Goal: Task Accomplishment & Management: Complete application form

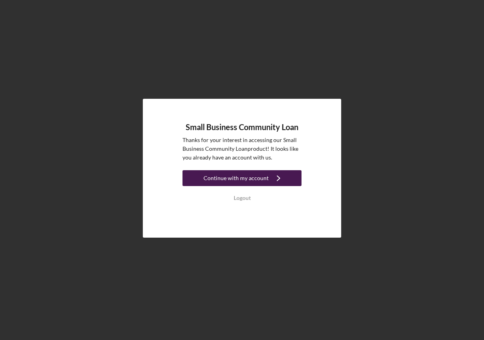
click at [255, 179] on div "Continue with my account" at bounding box center [236, 178] width 65 height 16
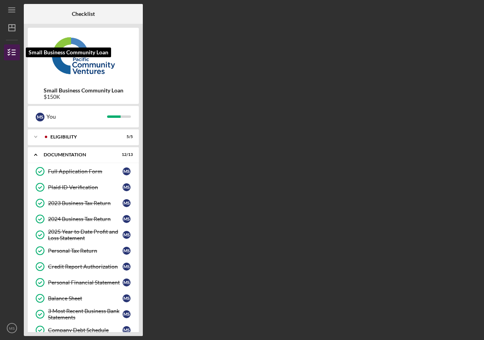
click at [13, 51] on icon "button" at bounding box center [12, 52] width 20 height 20
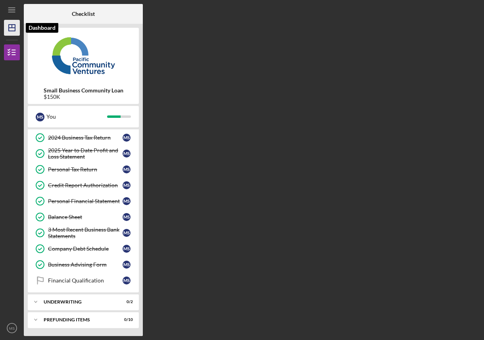
click at [15, 35] on icon "Icon/Dashboard" at bounding box center [12, 28] width 20 height 20
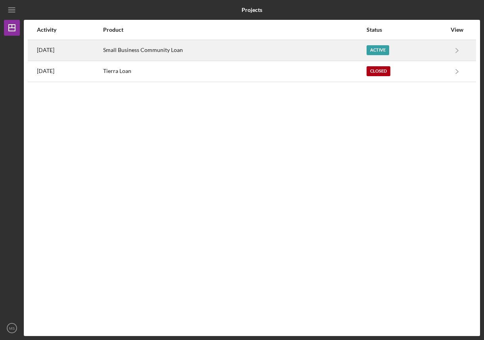
click at [255, 50] on div "Small Business Community Loan" at bounding box center [234, 50] width 263 height 20
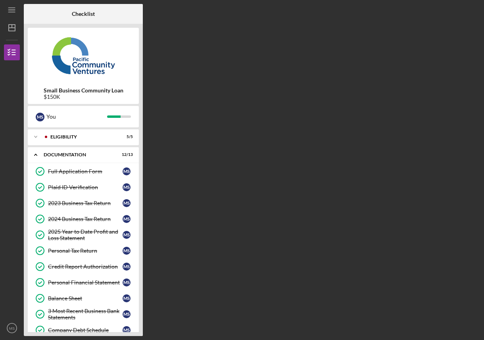
click at [113, 90] on b "Small Business Community Loan" at bounding box center [84, 90] width 80 height 6
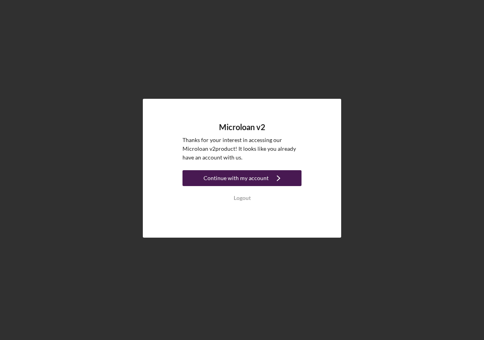
click at [256, 177] on div "Continue with my account" at bounding box center [236, 178] width 65 height 16
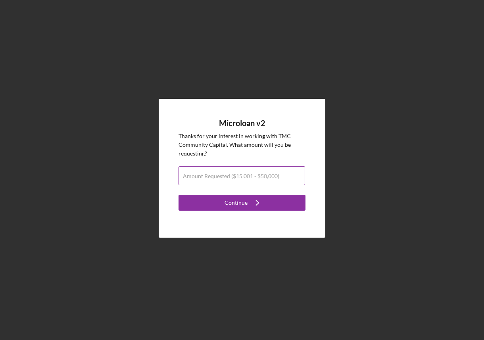
click at [251, 181] on input "Amount Requested ($15,001 - $50,000)" at bounding box center [242, 175] width 127 height 19
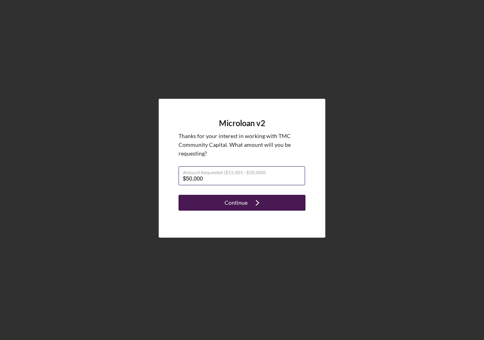
type input "$50,000"
click at [249, 204] on icon "Icon/Navigate" at bounding box center [258, 203] width 20 height 20
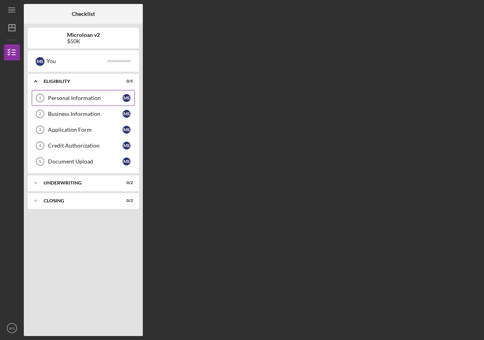
click at [102, 100] on div "Personal Information" at bounding box center [85, 98] width 75 height 6
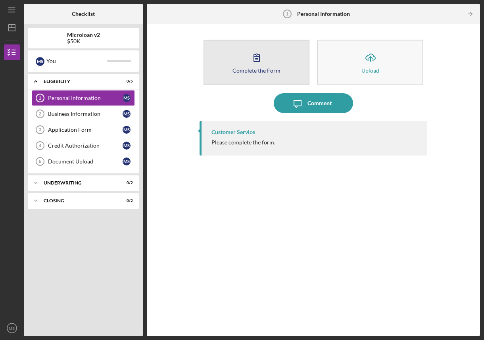
click at [261, 60] on icon "button" at bounding box center [257, 58] width 20 height 20
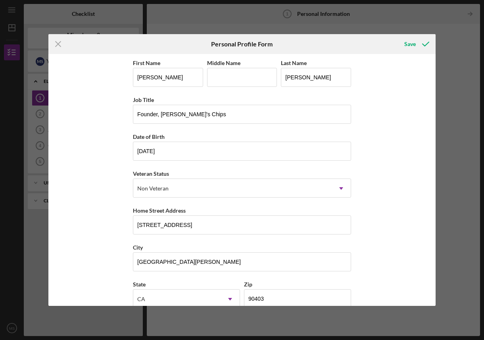
scroll to position [51, 0]
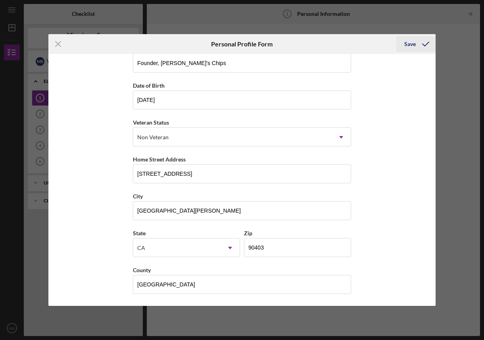
click at [414, 43] on div "Save" at bounding box center [410, 44] width 12 height 16
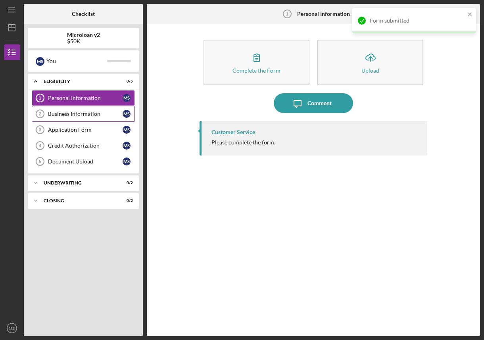
click at [89, 109] on link "Business Information 2 Business Information M S" at bounding box center [83, 114] width 103 height 16
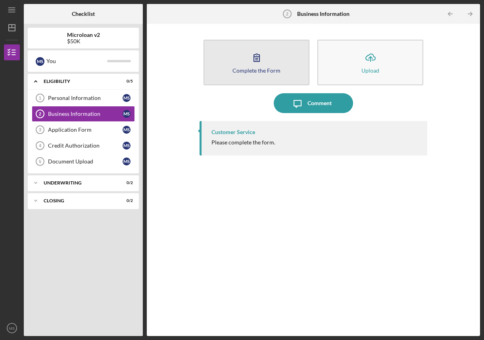
click at [275, 55] on button "Complete the Form Form" at bounding box center [257, 63] width 106 height 46
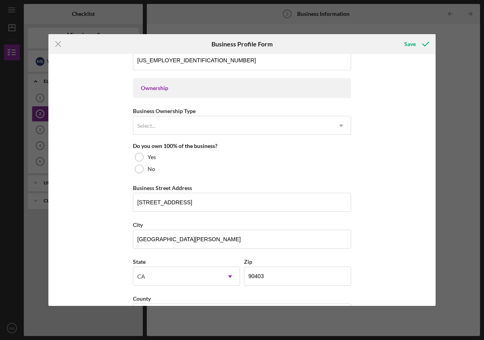
scroll to position [352, 0]
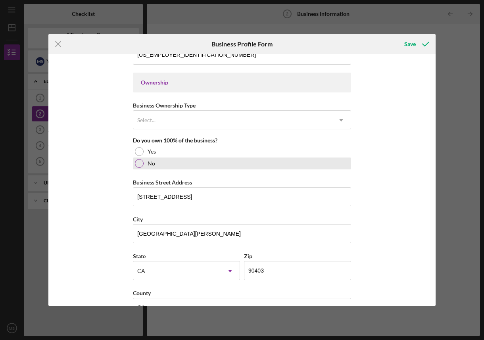
click at [234, 163] on div "No" at bounding box center [242, 164] width 218 height 12
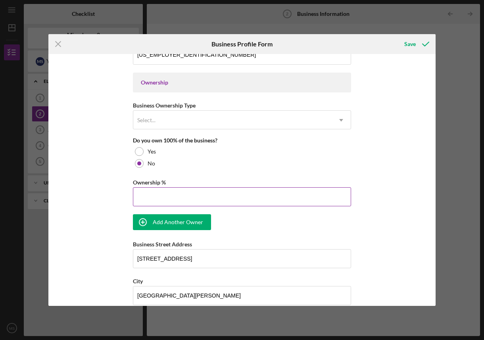
click at [238, 199] on input "Ownership %" at bounding box center [242, 196] width 218 height 19
click at [411, 182] on div "Business Name ROSIES CHIPS LLC DBA Rosie's Chips Business Start Date 08/16/2023…" at bounding box center [241, 180] width 387 height 252
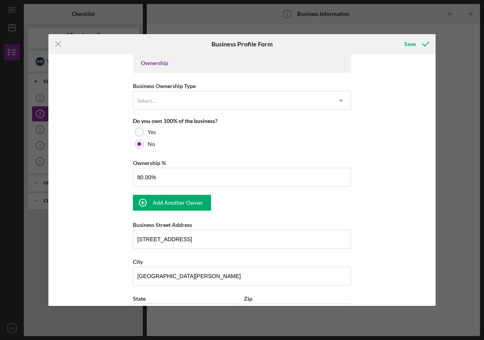
scroll to position [369, 0]
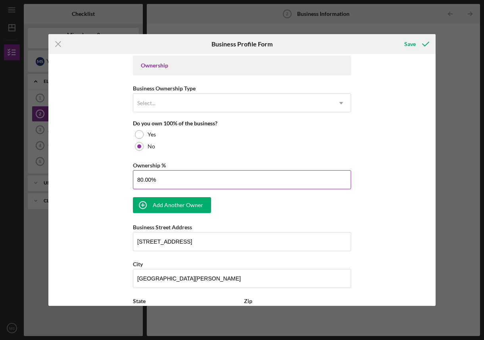
click at [177, 186] on input "80.00%" at bounding box center [242, 179] width 218 height 19
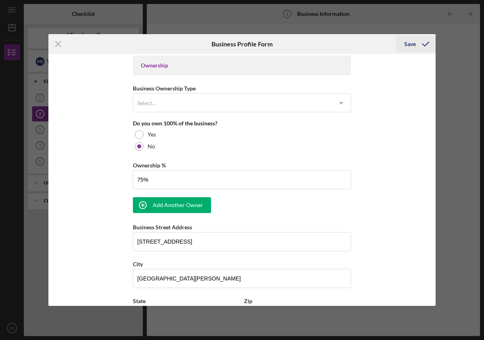
click at [417, 44] on icon "submit" at bounding box center [426, 44] width 20 height 20
type input "75.00%"
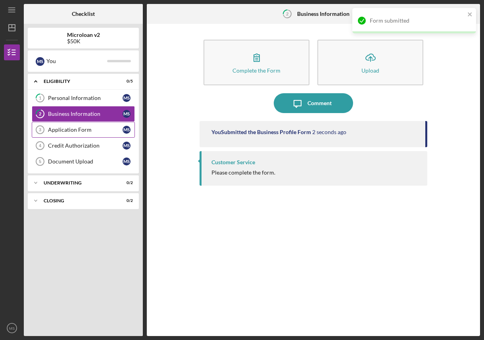
click at [85, 126] on link "Application Form 3 Application Form M S" at bounding box center [83, 130] width 103 height 16
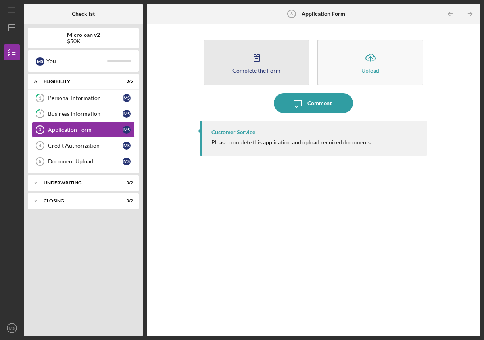
click at [256, 69] on div "Complete the Form" at bounding box center [256, 70] width 48 height 6
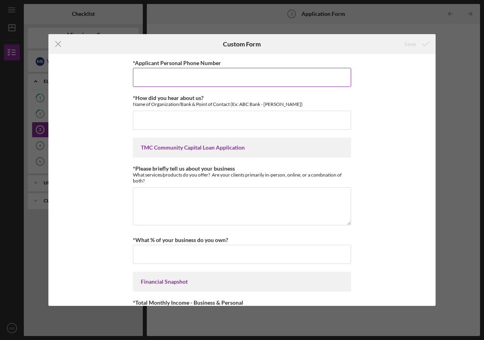
click at [261, 76] on input "*Applicant Personal Phone Number" at bounding box center [242, 77] width 218 height 19
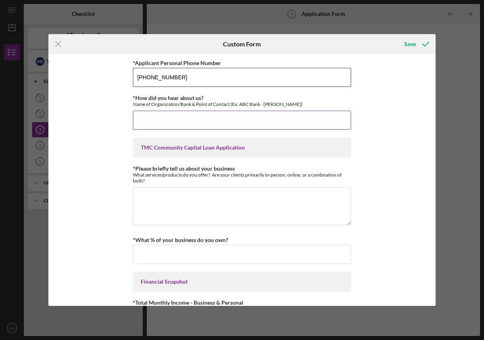
type input "717-433-7969"
click at [231, 114] on input "*How did you hear about us?" at bounding box center [242, 120] width 218 height 19
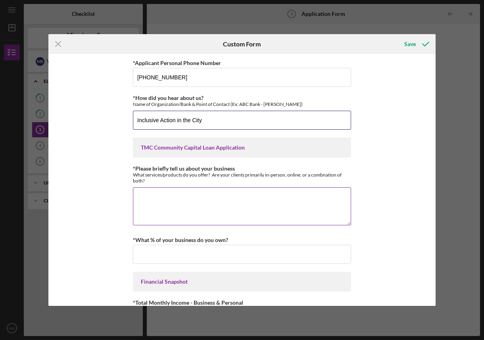
type input "Inclusive Action in the City"
click at [293, 203] on textarea "*Please briefly tell us about your business" at bounding box center [242, 206] width 218 height 38
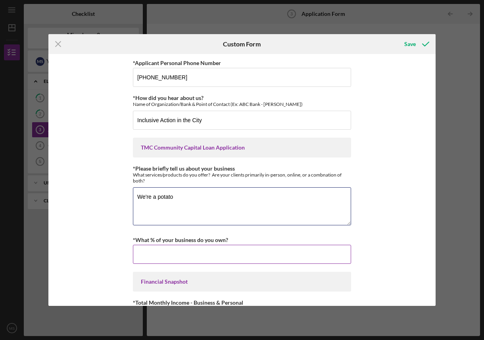
type textarea "We're a potato"
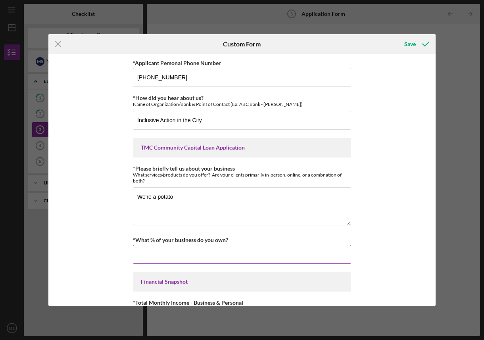
click at [281, 263] on input "*What % of your business do you own?" at bounding box center [242, 254] width 218 height 19
type input "5%"
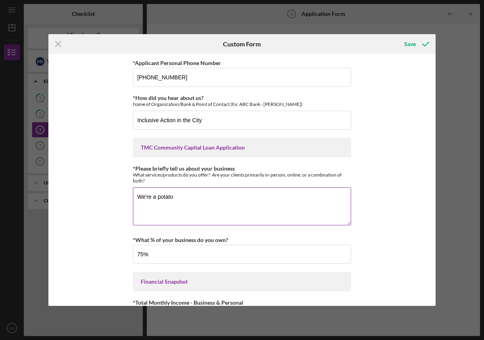
click at [243, 217] on textarea "We're a potato" at bounding box center [242, 206] width 218 height 38
type input "75.00000%"
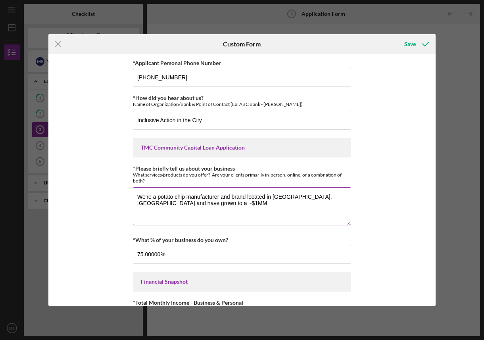
click at [226, 212] on textarea "We're a potato chip manufacturer and brand located in Los Angeles, CA and have …" at bounding box center [242, 206] width 218 height 38
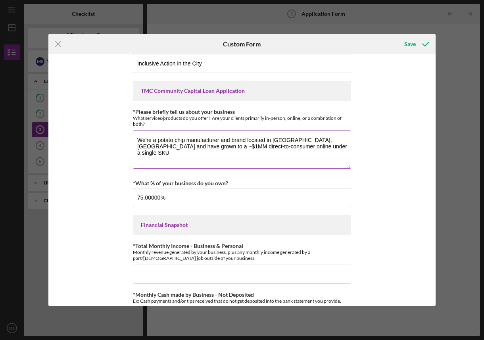
scroll to position [56, 0]
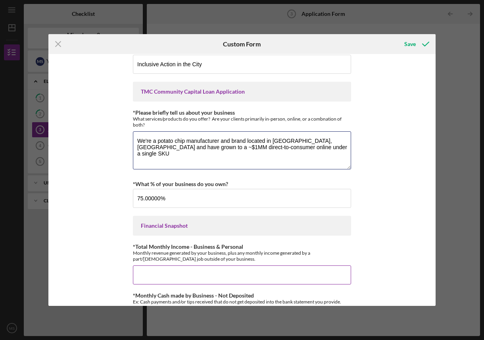
type textarea "We're a potato chip manufacturer and brand located in Los Angeles, CA and have …"
click at [279, 271] on input "*Total Monthly Income - Business & Personal" at bounding box center [242, 274] width 218 height 19
type input "$7"
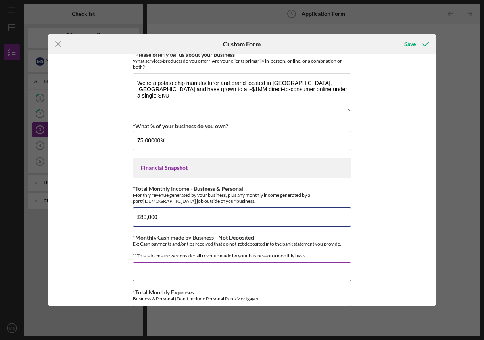
scroll to position [144, 0]
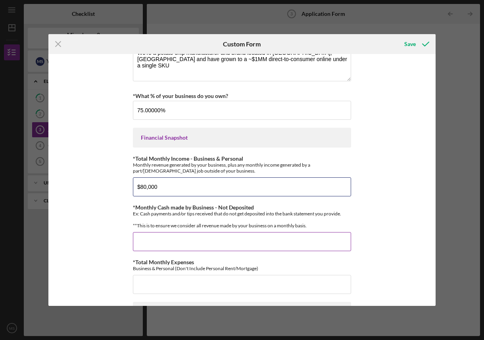
type input "$80,000"
click at [269, 246] on input "*Monthly Cash made by Business - Not Deposited" at bounding box center [242, 241] width 218 height 19
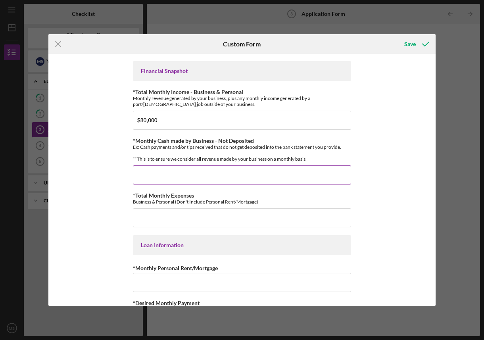
scroll to position [212, 0]
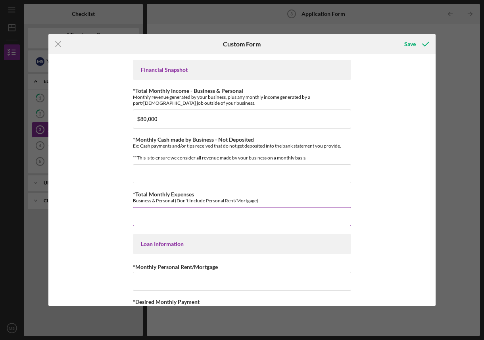
click at [286, 219] on input "*Total Monthly Expenses" at bounding box center [242, 216] width 218 height 19
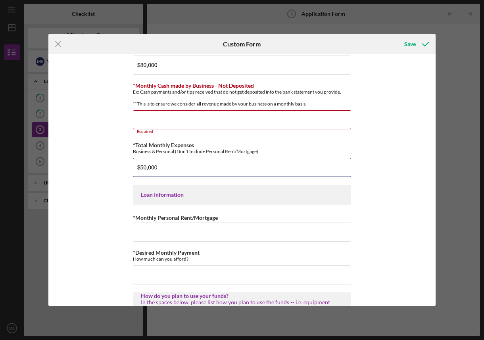
scroll to position [274, 0]
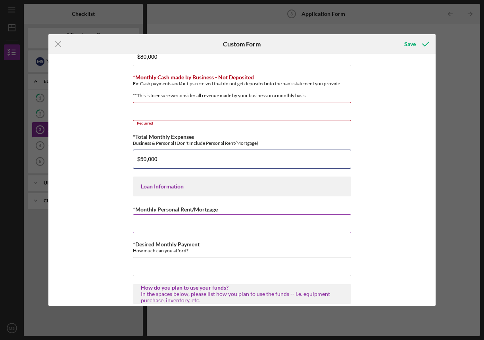
type input "$50,000"
click at [307, 229] on input "*Monthly Personal Rent/Mortgage" at bounding box center [242, 223] width 218 height 19
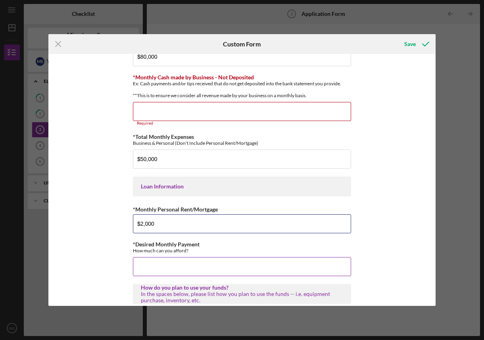
type input "$2,000"
click at [271, 273] on input "*Desired Monthly Payment" at bounding box center [242, 266] width 218 height 19
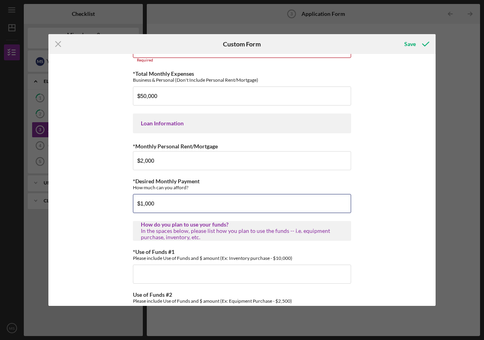
scroll to position [351, 0]
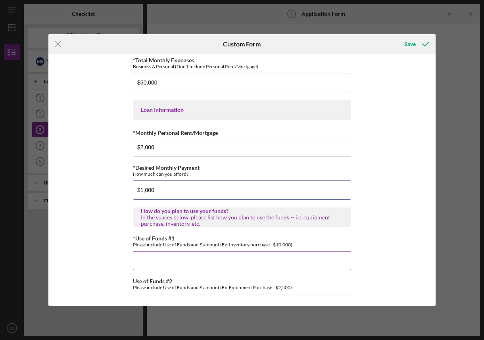
type input "$1,000"
click at [290, 267] on input "*Use of Funds #1" at bounding box center [242, 260] width 218 height 19
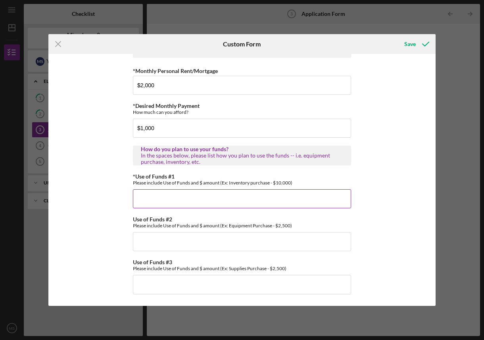
scroll to position [418, 0]
type input "i"
click at [421, 205] on div "*Applicant Personal Phone Number 717-433-7969 *How did you hear about us? Name …" at bounding box center [241, 180] width 387 height 252
click at [135, 199] on input "20000" at bounding box center [242, 198] width 218 height 19
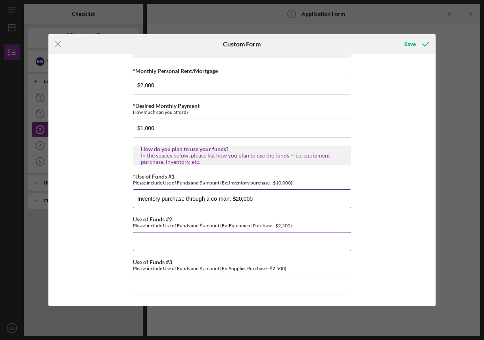
type input "Inventory purchase through a co-man: $20,000"
click at [174, 229] on div "Use of Funds #2 Please include Use of Funds and $ amount (Ex: Equipment Purchas…" at bounding box center [242, 233] width 218 height 35
click at [192, 236] on input "Use of Funds #2" at bounding box center [242, 241] width 218 height 19
type input "E"
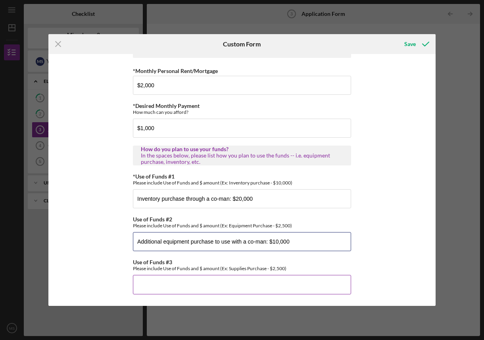
type input "Additional equipment purchase to use with a co-man: $10,000"
click at [229, 286] on input "Use of Funds #3" at bounding box center [242, 284] width 218 height 19
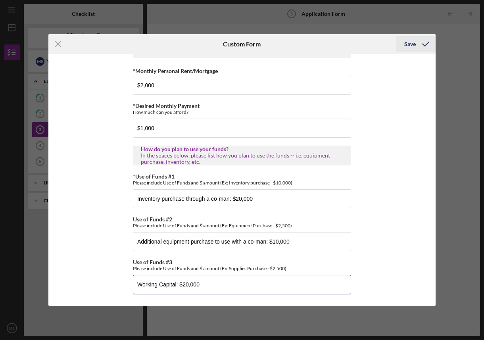
type input "Working Capital: $20,000"
click at [409, 45] on div "Save" at bounding box center [410, 44] width 12 height 16
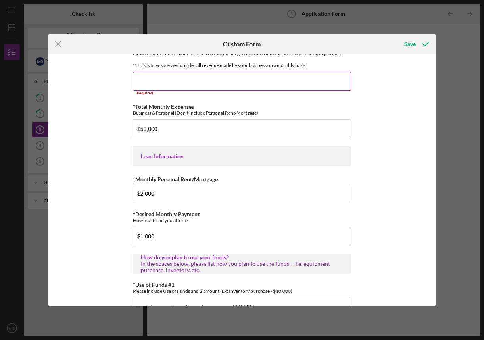
scroll to position [294, 0]
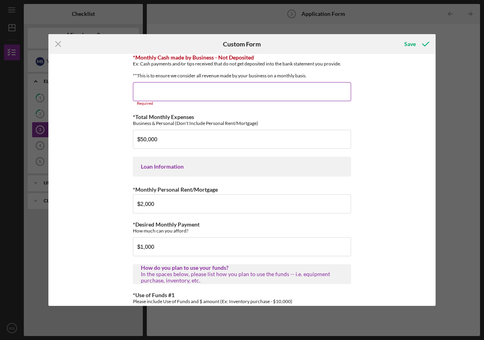
click at [275, 100] on input "*Monthly Cash made by Business - Not Deposited" at bounding box center [242, 91] width 218 height 19
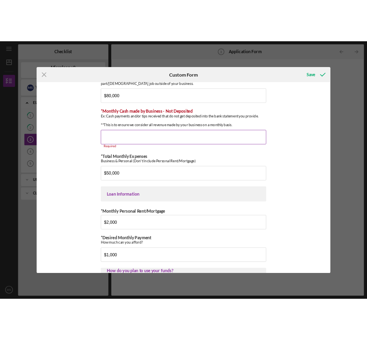
scroll to position [257, 0]
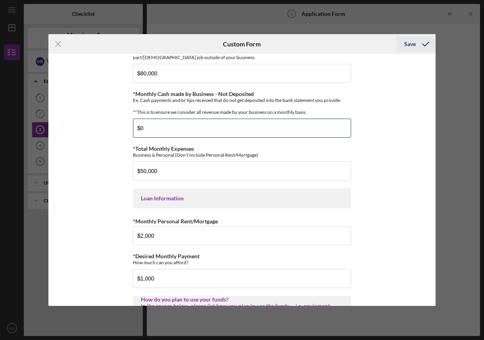
type input "$0"
click at [411, 40] on div "Save" at bounding box center [410, 44] width 12 height 16
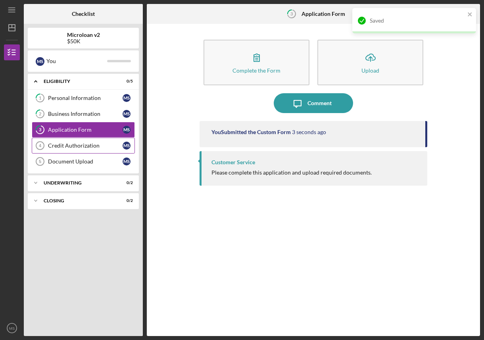
click at [102, 145] on div "Credit Authorization" at bounding box center [85, 145] width 75 height 6
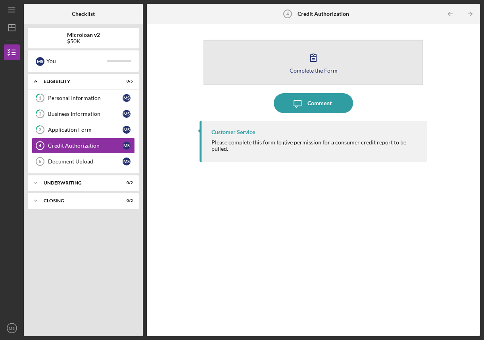
click at [317, 65] on icon "button" at bounding box center [314, 58] width 20 height 20
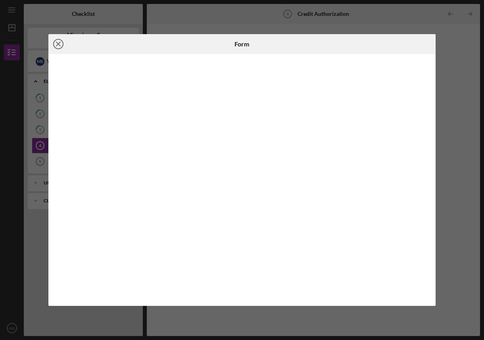
click at [59, 42] on icon "Icon/Close" at bounding box center [58, 44] width 20 height 20
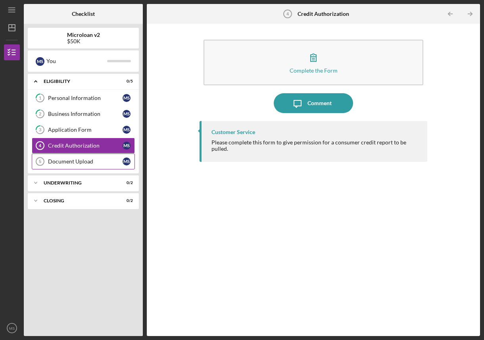
click at [81, 164] on div "Document Upload" at bounding box center [85, 161] width 75 height 6
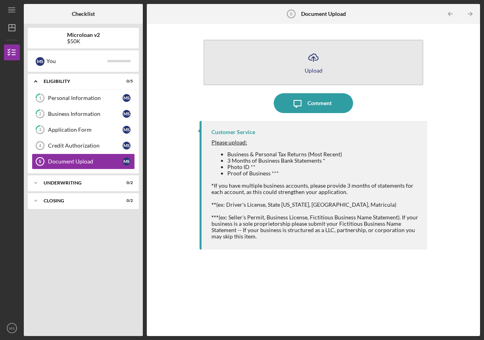
click at [317, 68] on div "Upload" at bounding box center [314, 70] width 18 height 6
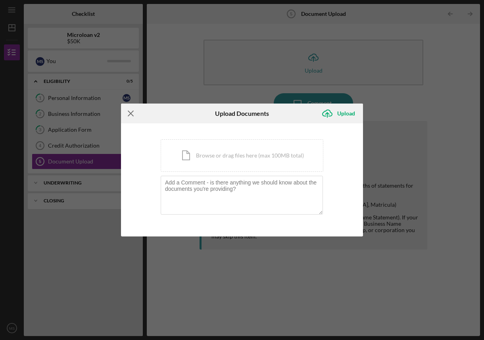
click at [130, 113] on line at bounding box center [130, 113] width 5 height 5
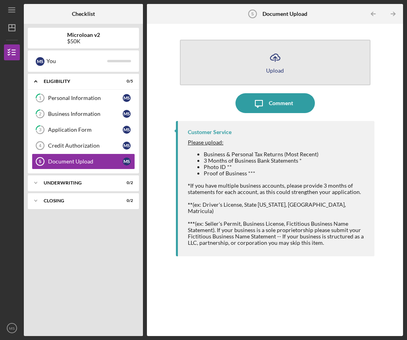
click at [295, 71] on button "Icon/Upload Upload" at bounding box center [275, 63] width 190 height 46
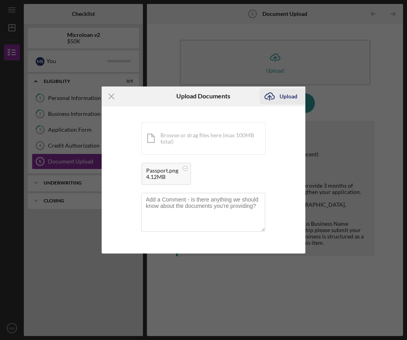
click at [275, 96] on icon "Icon/Upload" at bounding box center [269, 96] width 20 height 20
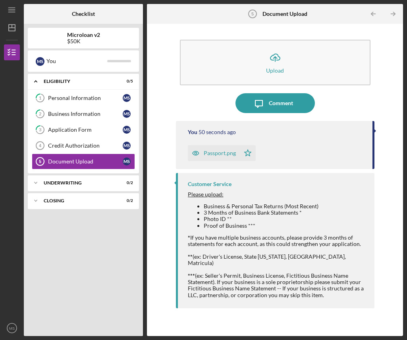
click at [255, 60] on button "Icon/Upload Upload" at bounding box center [275, 63] width 190 height 46
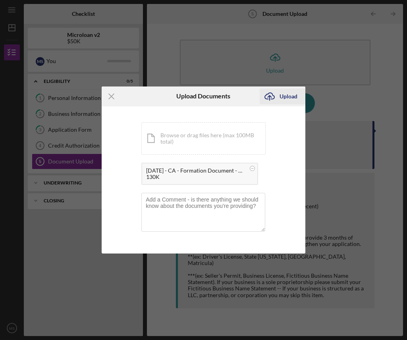
click at [286, 97] on div "Upload" at bounding box center [288, 96] width 18 height 16
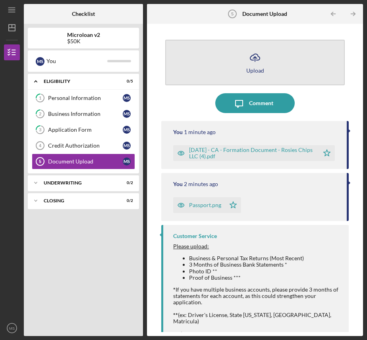
click at [223, 73] on button "Icon/Upload Upload" at bounding box center [254, 63] width 179 height 46
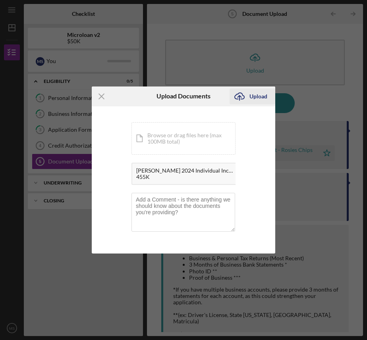
click at [259, 97] on div "Upload" at bounding box center [258, 96] width 18 height 16
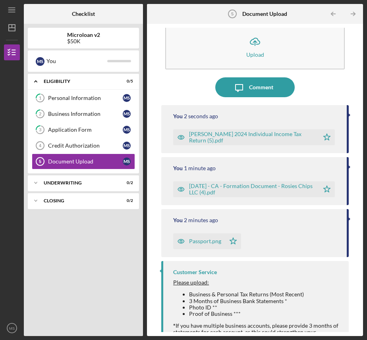
scroll to position [30, 0]
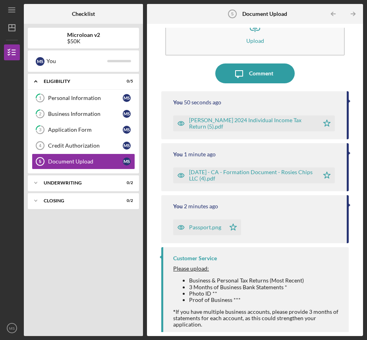
click at [318, 69] on div "Icon/Message Comment" at bounding box center [254, 73] width 187 height 20
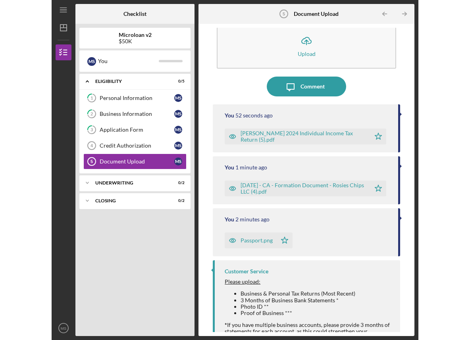
scroll to position [0, 0]
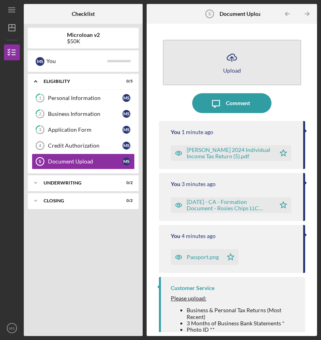
click at [232, 69] on div "Upload" at bounding box center [232, 70] width 18 height 6
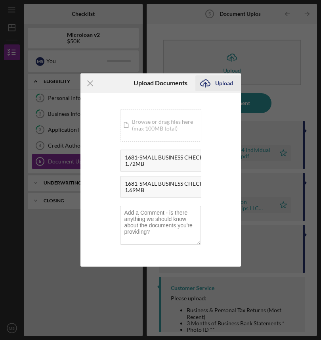
click at [223, 83] on div "Upload" at bounding box center [224, 83] width 18 height 16
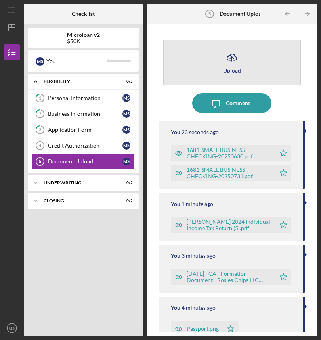
click at [242, 54] on button "Icon/Upload Upload" at bounding box center [232, 63] width 138 height 46
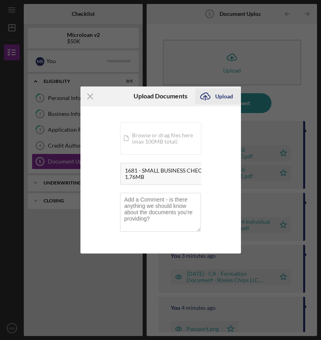
click at [228, 97] on div "Upload" at bounding box center [224, 96] width 18 height 16
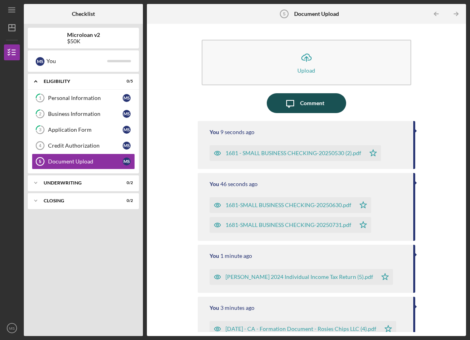
click at [303, 113] on div "Comment" at bounding box center [312, 103] width 24 height 20
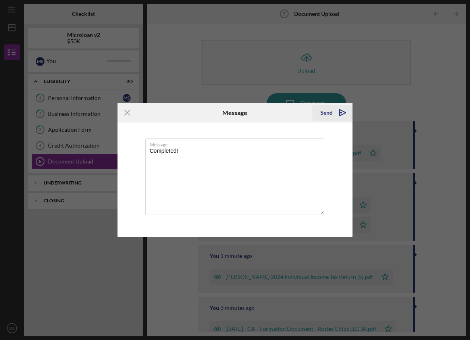
type textarea "Completed!"
click at [327, 113] on div "Send" at bounding box center [326, 113] width 12 height 16
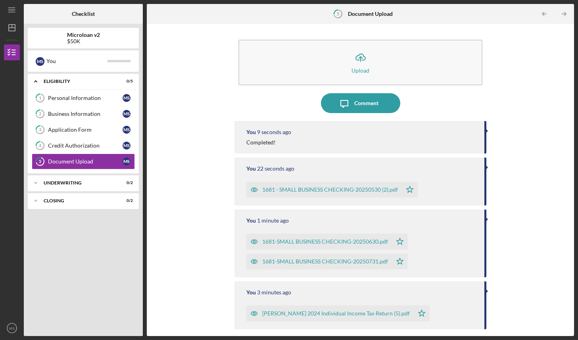
click at [192, 162] on div "Icon/Upload Upload Icon/Message Comment You 9 seconds ago Completed! You 22 sec…" at bounding box center [360, 180] width 419 height 304
click at [91, 184] on div "Underwriting" at bounding box center [86, 183] width 85 height 5
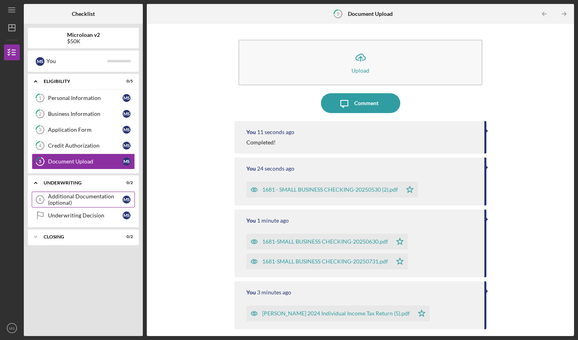
click at [87, 201] on div "Additional Documentation (optional)" at bounding box center [85, 199] width 75 height 13
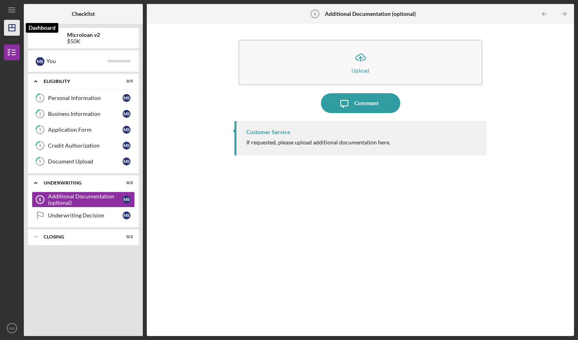
click at [15, 33] on icon "Icon/Dashboard" at bounding box center [12, 28] width 20 height 20
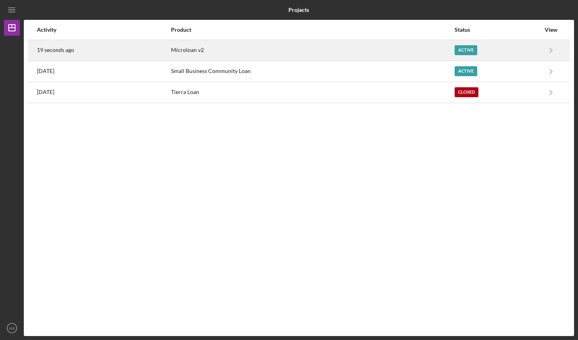
click at [189, 46] on div "Microloan v2" at bounding box center [312, 50] width 283 height 20
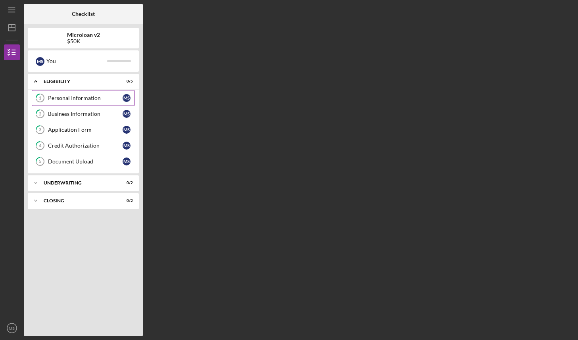
click at [102, 100] on div "Personal Information" at bounding box center [85, 98] width 75 height 6
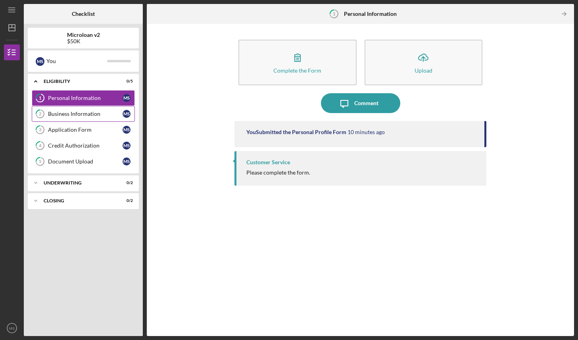
click at [100, 115] on div "Business Information" at bounding box center [85, 114] width 75 height 6
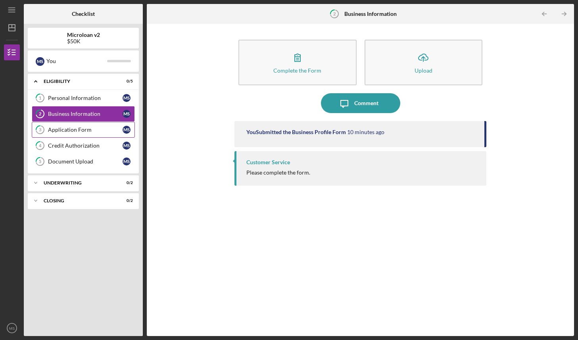
click at [100, 125] on link "3 Application Form M S" at bounding box center [83, 130] width 103 height 16
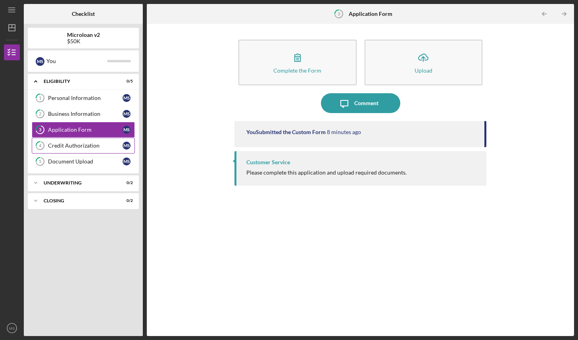
click at [102, 153] on link "4 Credit Authorization M S" at bounding box center [83, 146] width 103 height 16
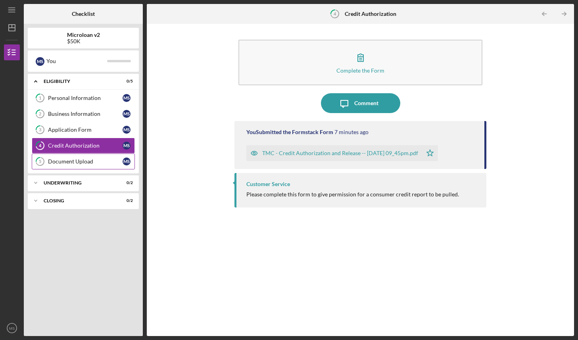
click at [103, 164] on div "Document Upload" at bounding box center [85, 161] width 75 height 6
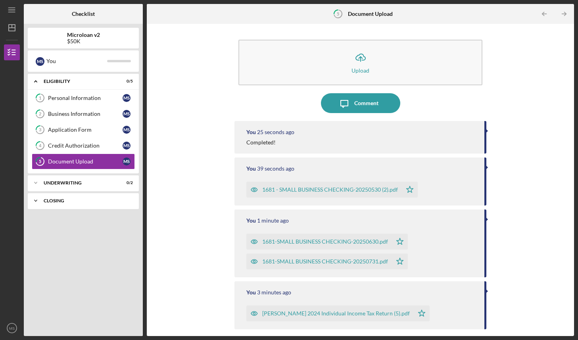
click at [96, 196] on div "Icon/Expander Closing 0 / 2" at bounding box center [83, 201] width 111 height 16
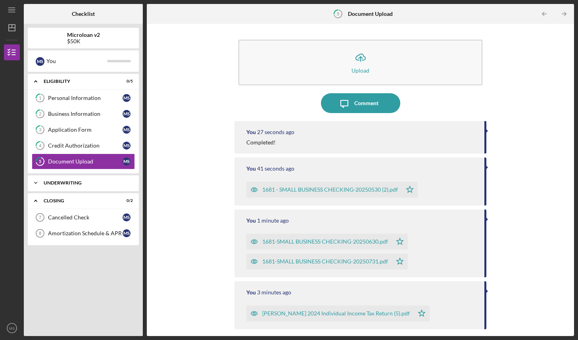
click at [97, 178] on div "Icon/Expander Underwriting 0 / 2" at bounding box center [83, 183] width 111 height 16
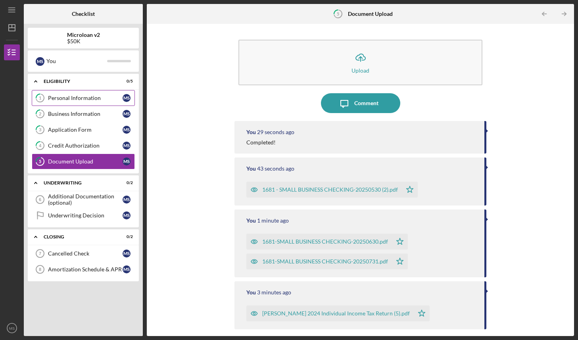
click at [106, 97] on div "Personal Information" at bounding box center [85, 98] width 75 height 6
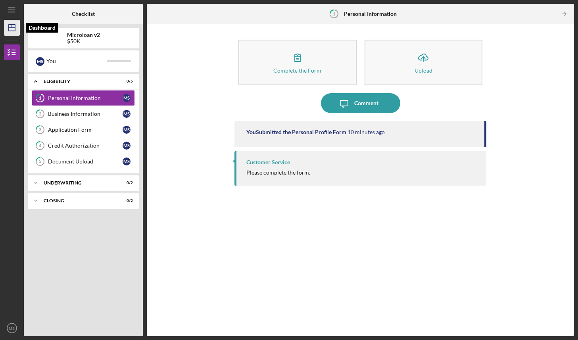
click at [14, 28] on line "button" at bounding box center [12, 28] width 6 height 0
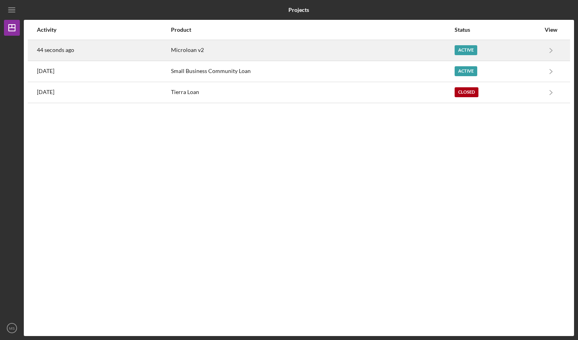
click at [305, 56] on div "Microloan v2" at bounding box center [312, 50] width 283 height 20
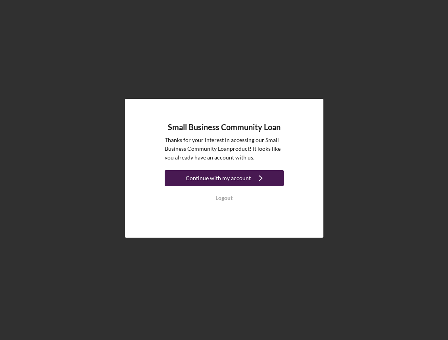
click at [242, 181] on div "Continue with my account" at bounding box center [218, 178] width 65 height 16
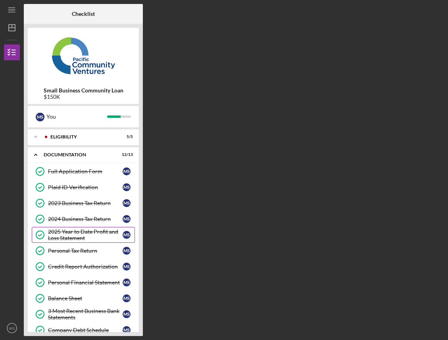
scroll to position [81, 0]
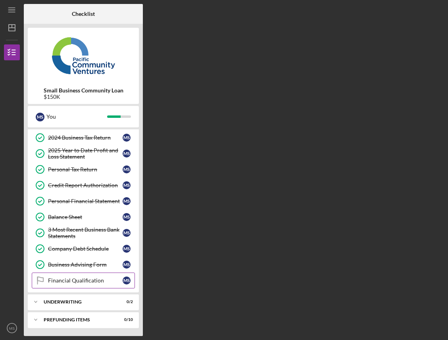
click at [97, 277] on div "Financial Qualification" at bounding box center [85, 280] width 75 height 6
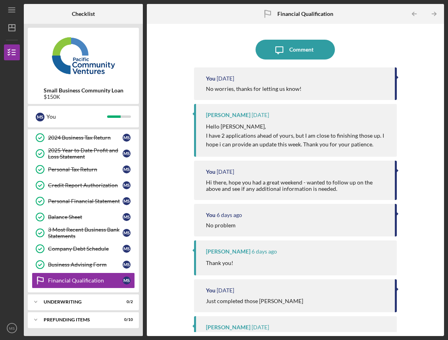
drag, startPoint x: 248, startPoint y: 115, endPoint x: 206, endPoint y: 116, distance: 41.3
click at [206, 116] on div "[PERSON_NAME] [DATE]" at bounding box center [297, 115] width 183 height 6
copy div "[PERSON_NAME]"
